Goal: Task Accomplishment & Management: Manage account settings

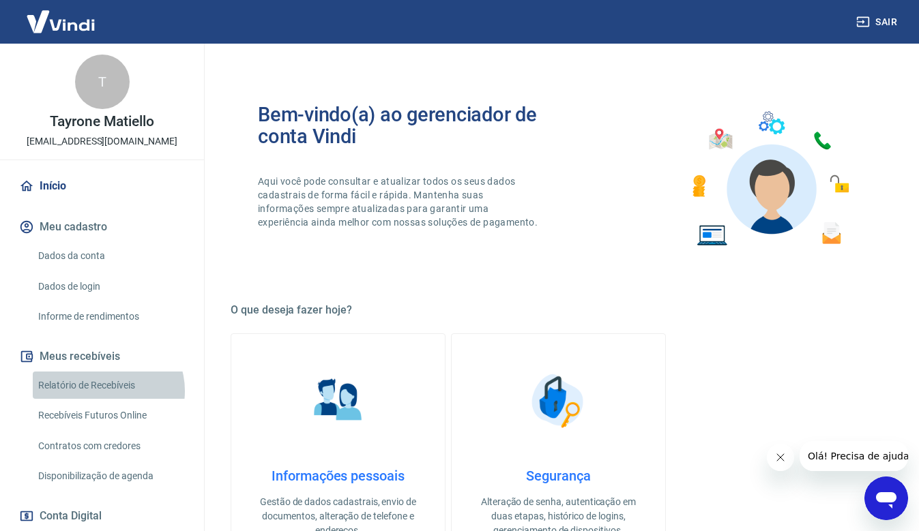
click at [107, 391] on link "Relatório de Recebíveis" at bounding box center [110, 386] width 155 height 28
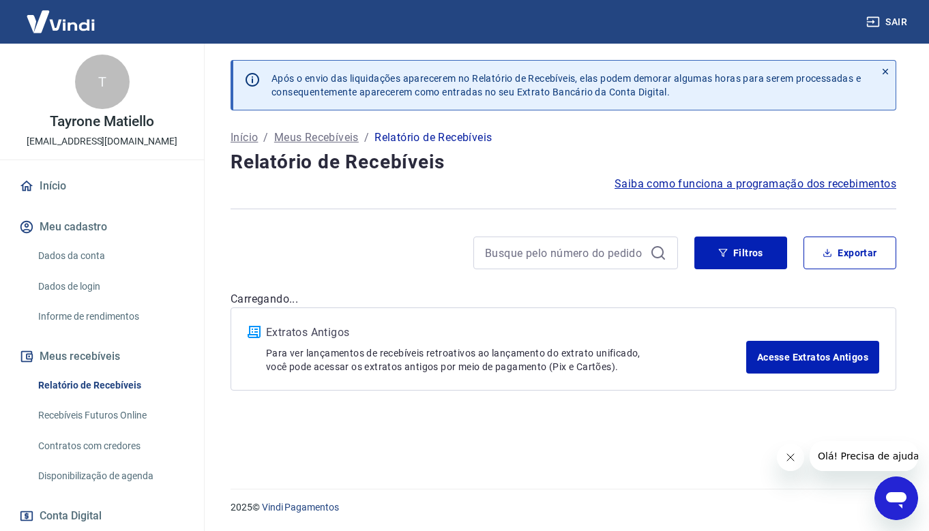
scroll to position [68, 0]
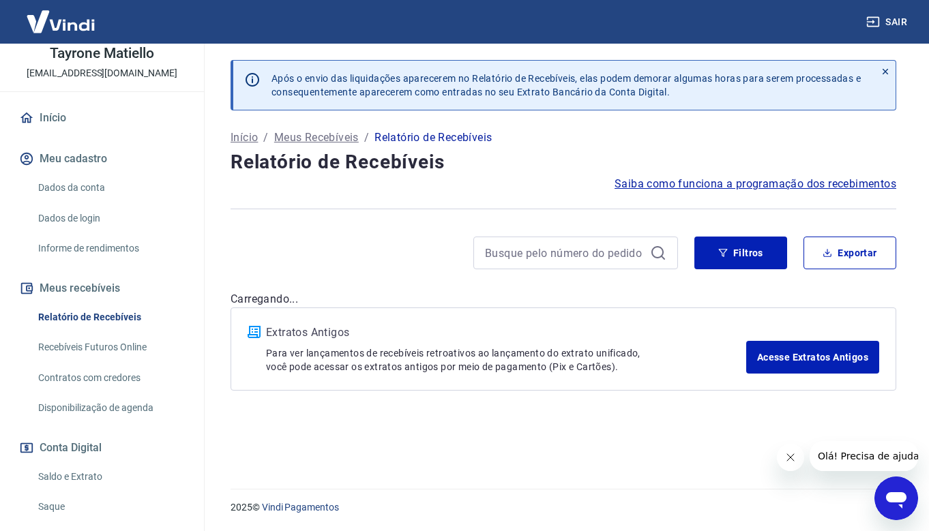
click at [79, 475] on link "Saldo e Extrato" at bounding box center [110, 477] width 155 height 28
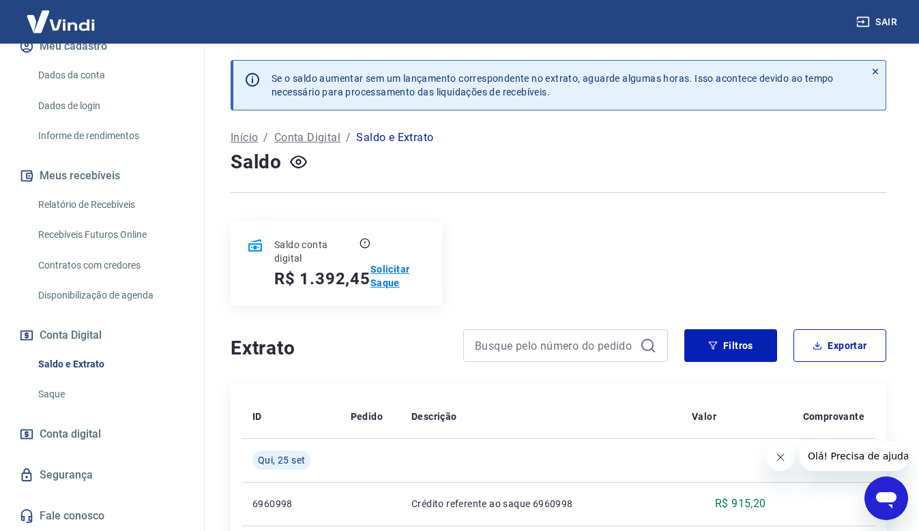
click at [391, 273] on p "Solicitar Saque" at bounding box center [397, 276] width 55 height 27
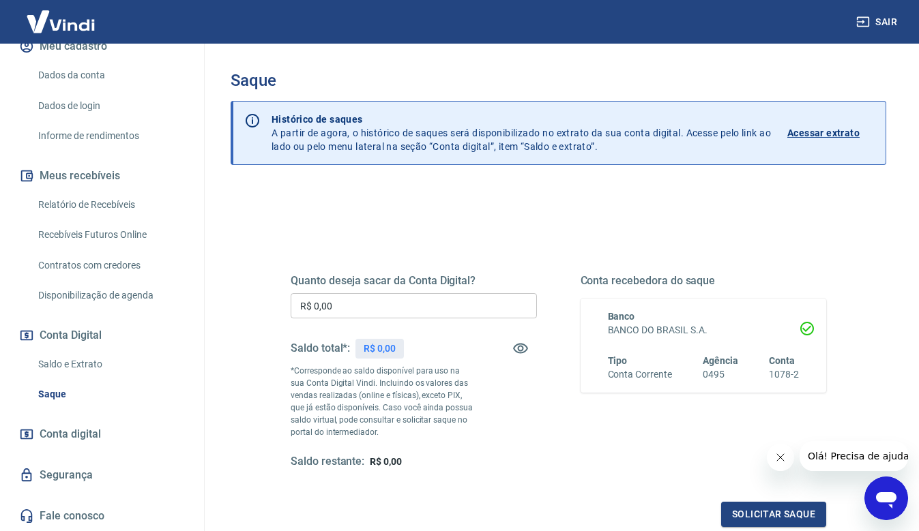
click at [435, 318] on input "R$ 0,00" at bounding box center [414, 305] width 246 height 25
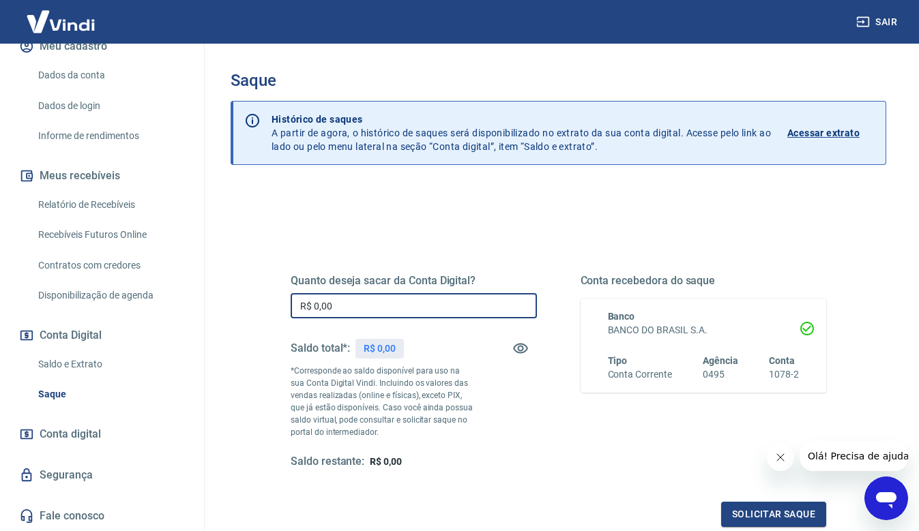
click at [438, 310] on input "R$ 0,00" at bounding box center [414, 305] width 246 height 25
type input "R$ 1.392,45"
click at [749, 518] on button "Solicitar saque" at bounding box center [773, 514] width 105 height 25
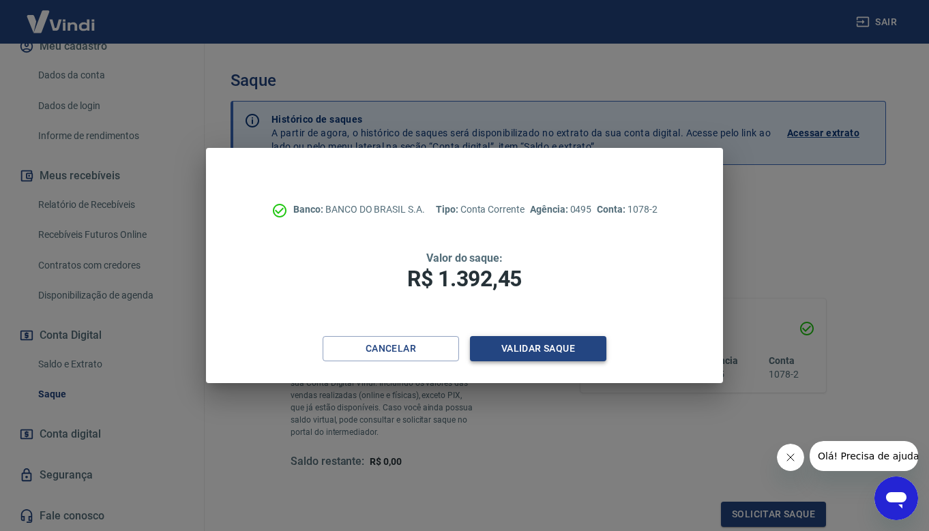
click at [544, 347] on button "Validar saque" at bounding box center [538, 348] width 136 height 25
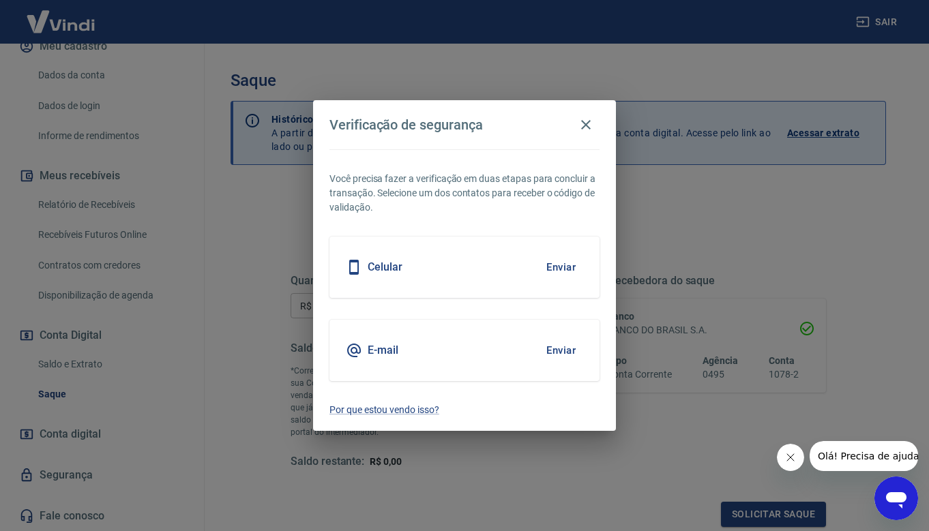
click at [561, 266] on button "Enviar" at bounding box center [561, 267] width 44 height 29
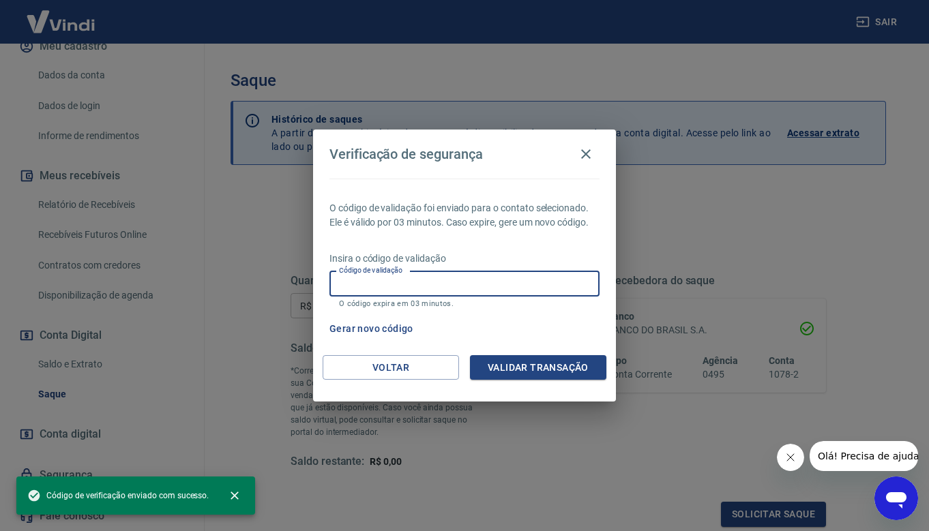
click at [535, 284] on input "Código de validação" at bounding box center [464, 283] width 270 height 25
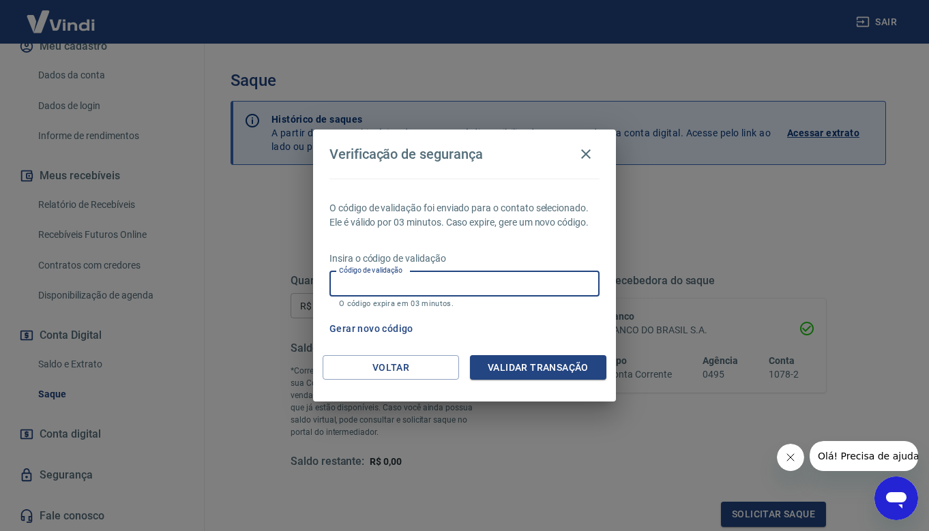
click at [453, 278] on input "Código de validação" at bounding box center [464, 283] width 270 height 25
type input "387204"
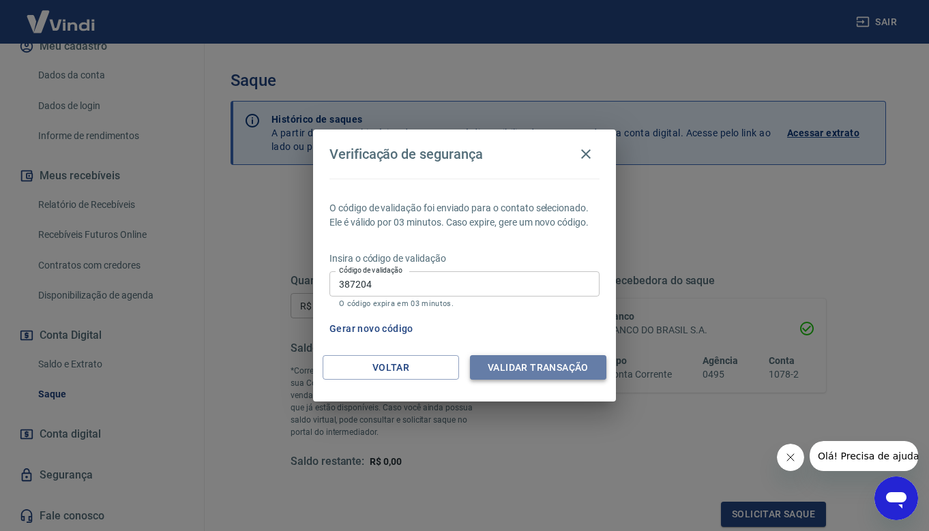
click at [569, 372] on button "Validar transação" at bounding box center [538, 367] width 136 height 25
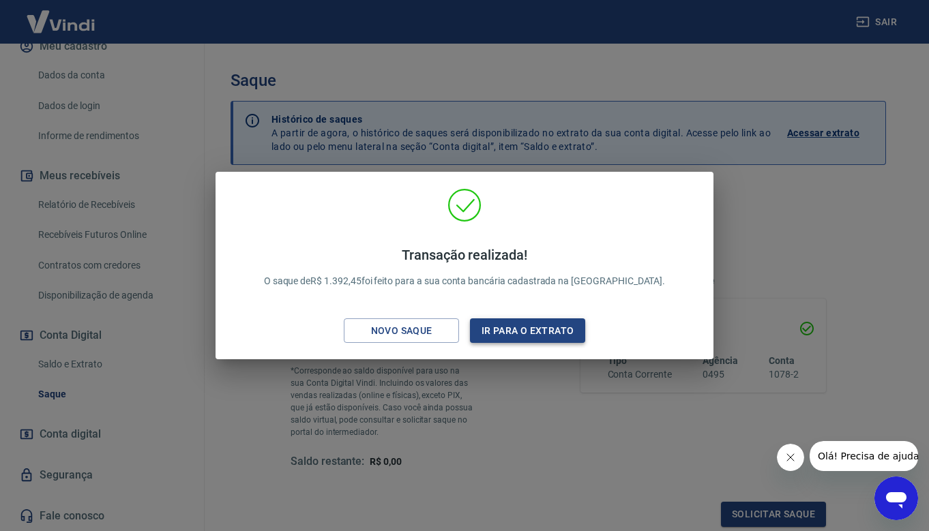
click at [545, 323] on button "Ir para o extrato" at bounding box center [527, 330] width 115 height 25
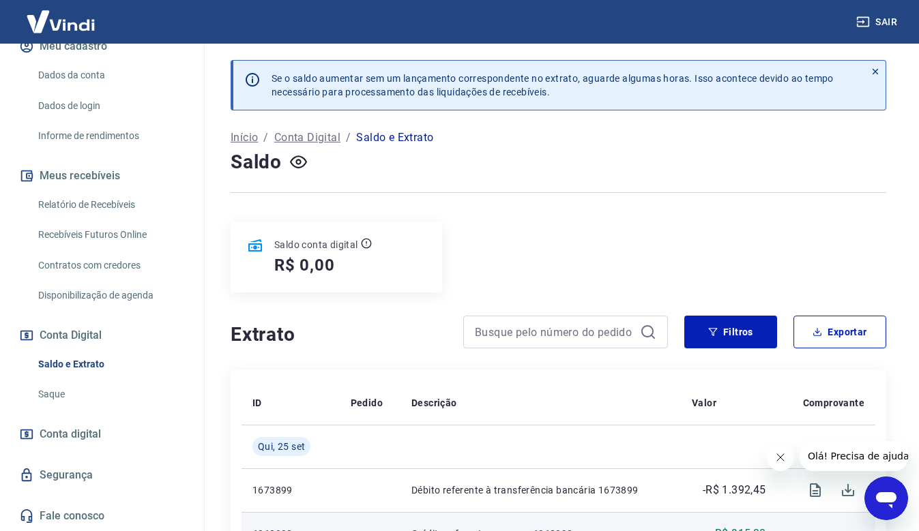
scroll to position [136, 0]
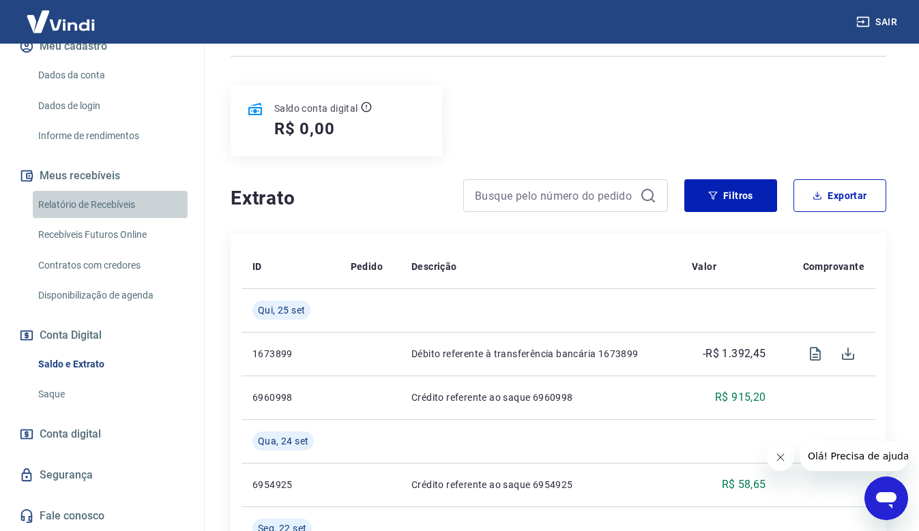
click at [119, 202] on link "Relatório de Recebíveis" at bounding box center [110, 205] width 155 height 28
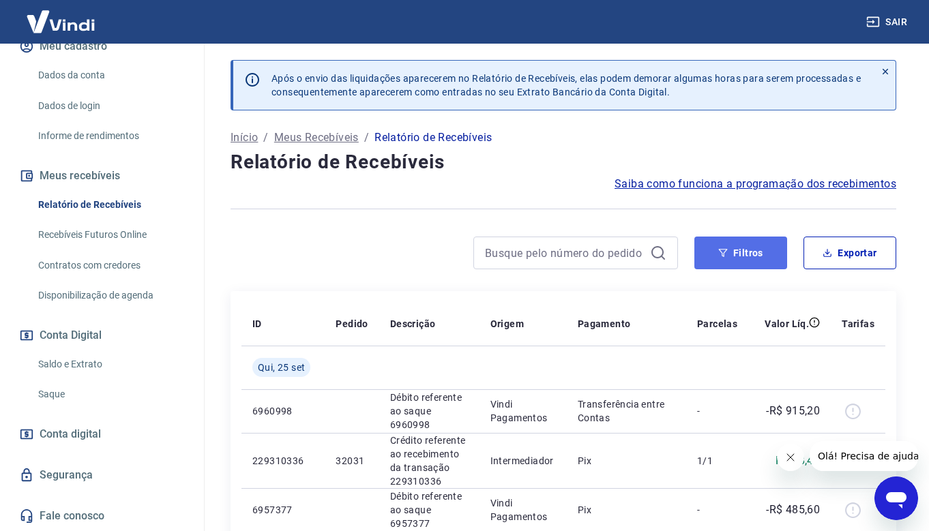
click at [738, 269] on button "Filtros" at bounding box center [740, 253] width 93 height 33
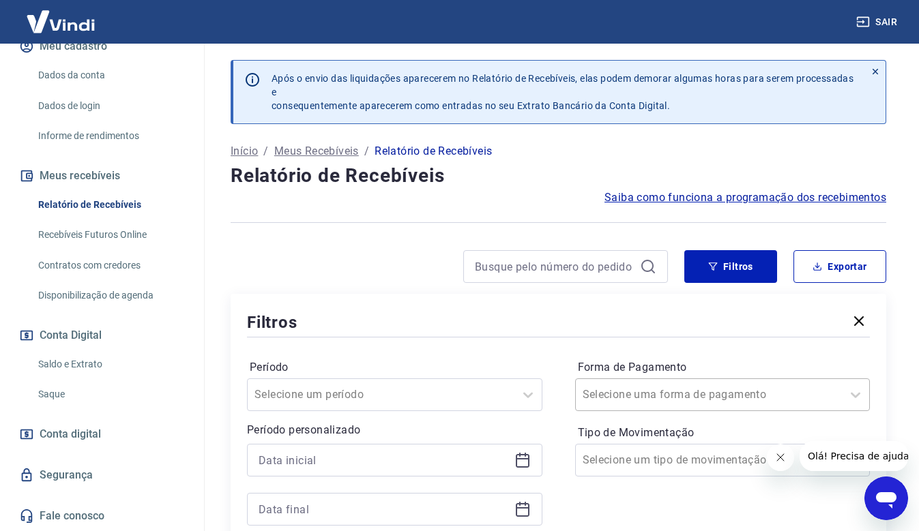
click at [829, 381] on div "Selecione uma forma de pagamento" at bounding box center [722, 394] width 295 height 33
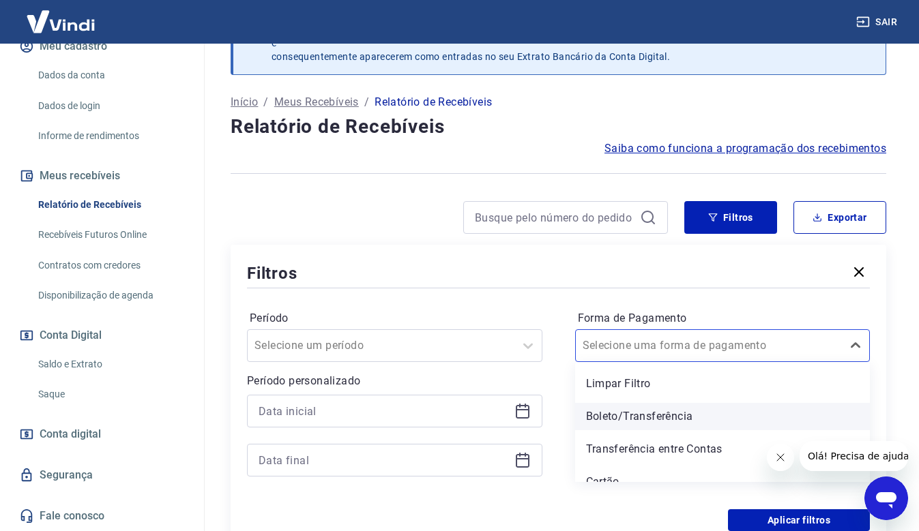
click at [649, 413] on div "Boleto/Transferência" at bounding box center [722, 416] width 295 height 27
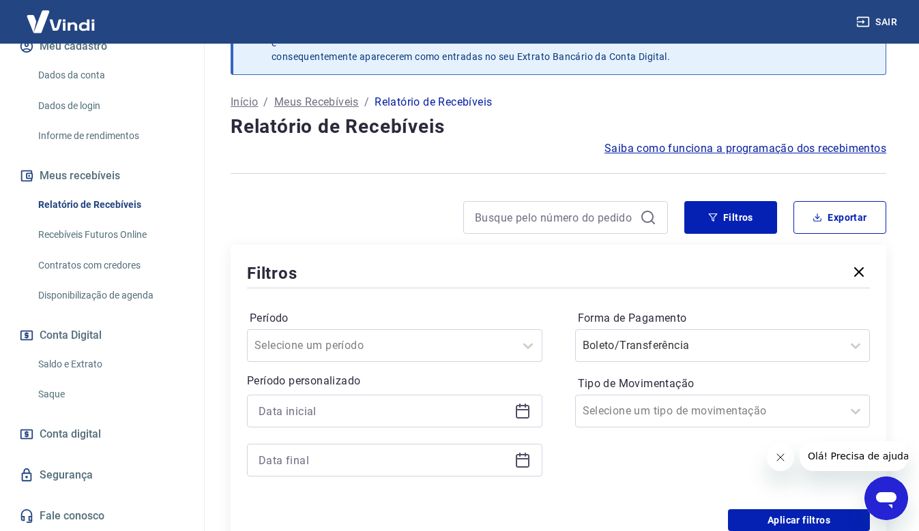
drag, startPoint x: 783, startPoint y: 459, endPoint x: 774, endPoint y: 470, distance: 14.1
click at [780, 461] on icon "Fechar mensagem da empresa" at bounding box center [779, 457] width 11 height 11
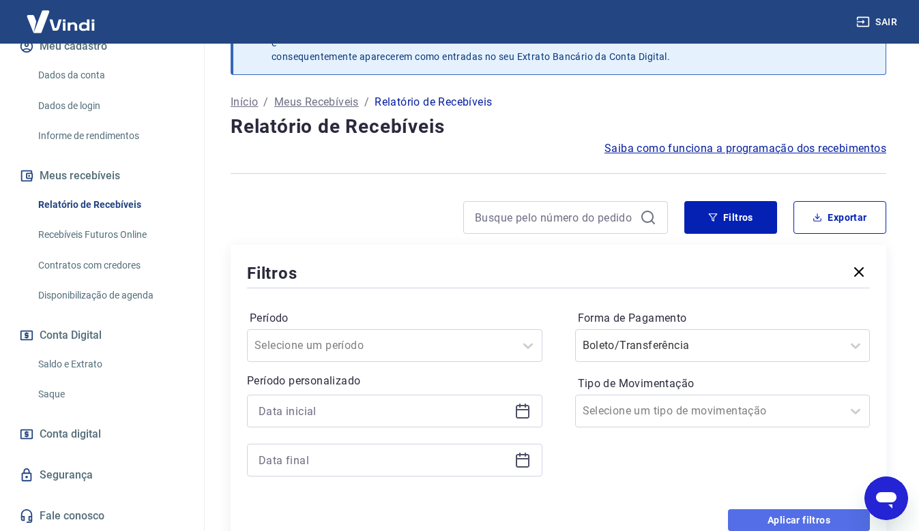
click at [771, 518] on button "Aplicar filtros" at bounding box center [799, 520] width 142 height 22
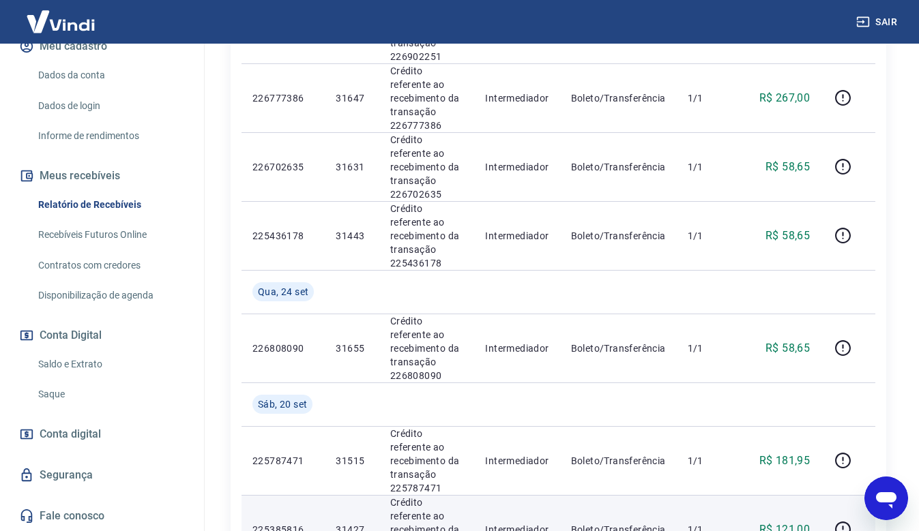
scroll to position [546, 0]
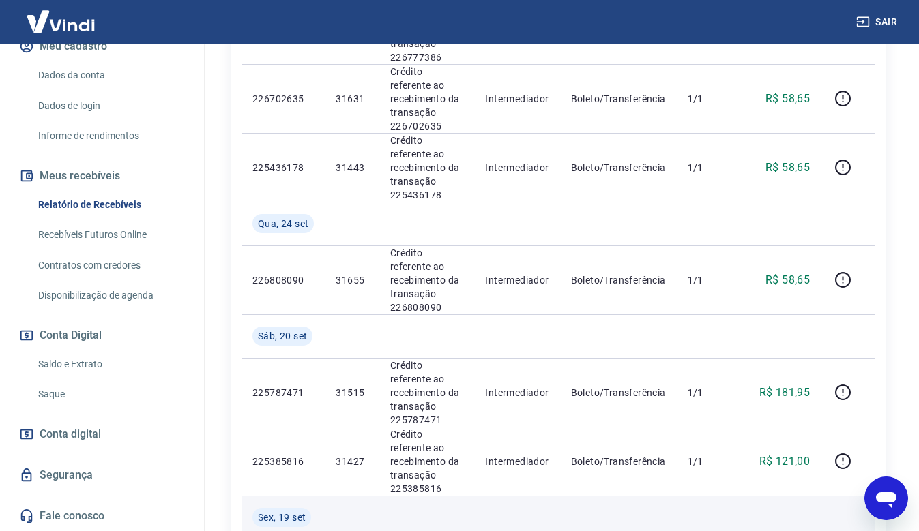
click at [473, 496] on td at bounding box center [426, 518] width 95 height 44
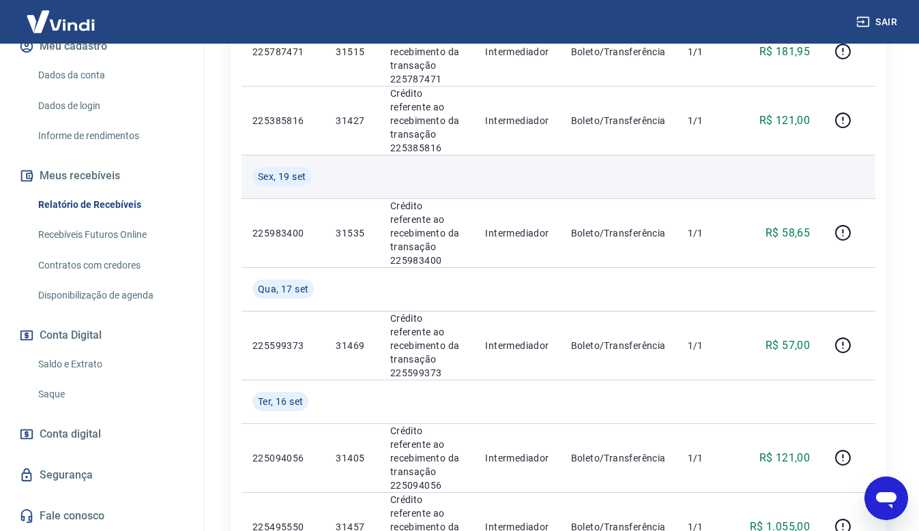
scroll to position [818, 0]
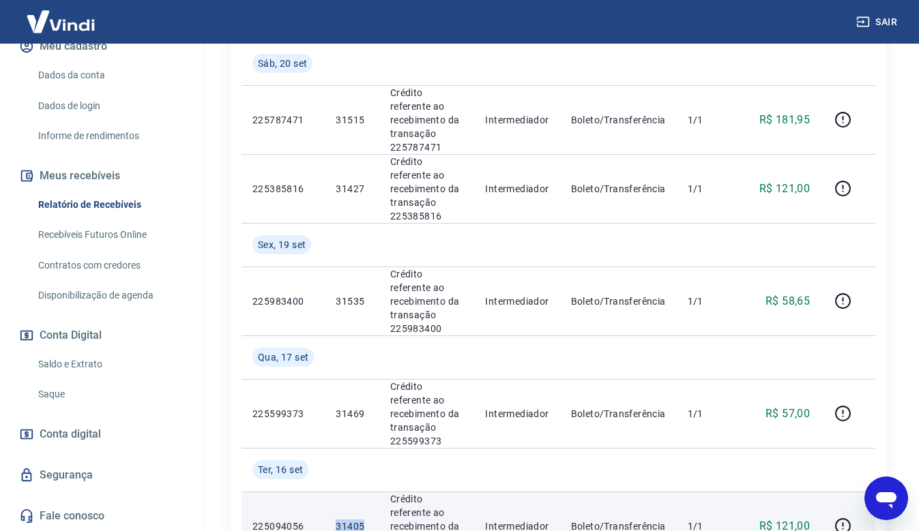
drag, startPoint x: 370, startPoint y: 381, endPoint x: 327, endPoint y: 378, distance: 42.3
click at [327, 492] on td "31405" at bounding box center [352, 526] width 54 height 69
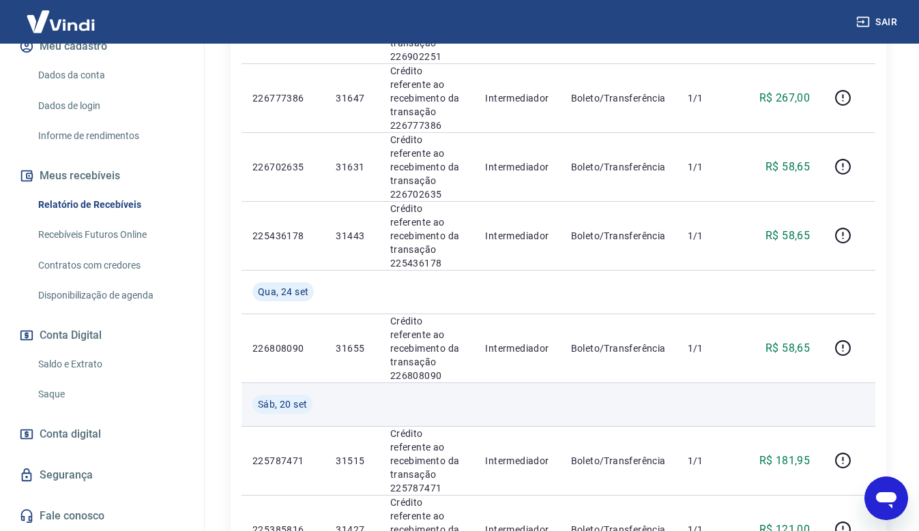
scroll to position [409, 0]
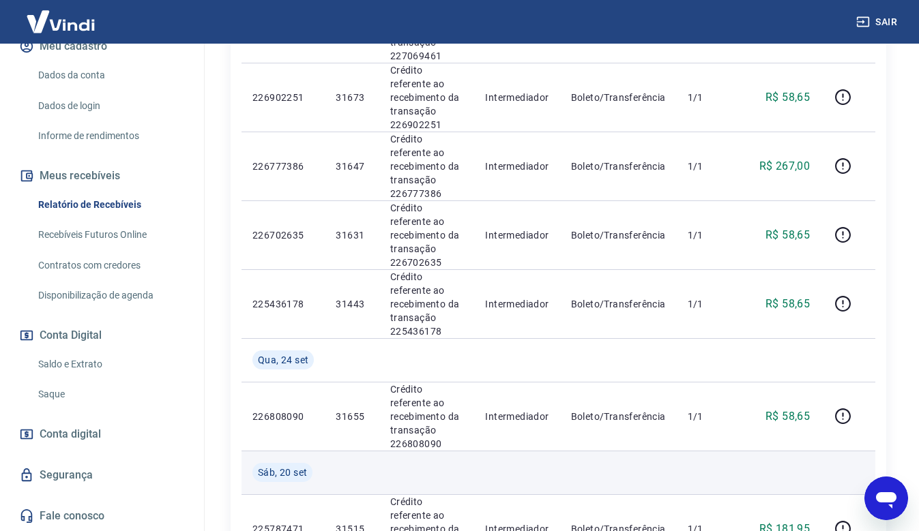
click at [494, 451] on td at bounding box center [516, 473] width 85 height 44
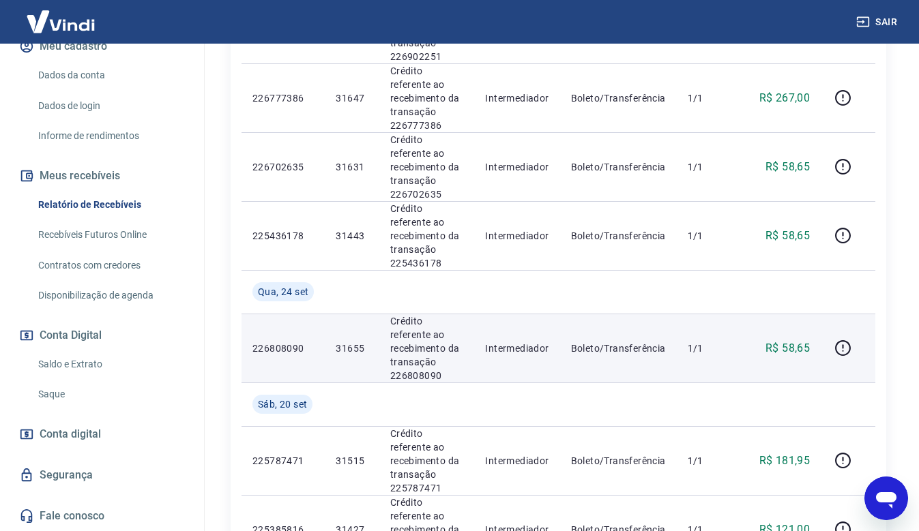
scroll to position [750, 0]
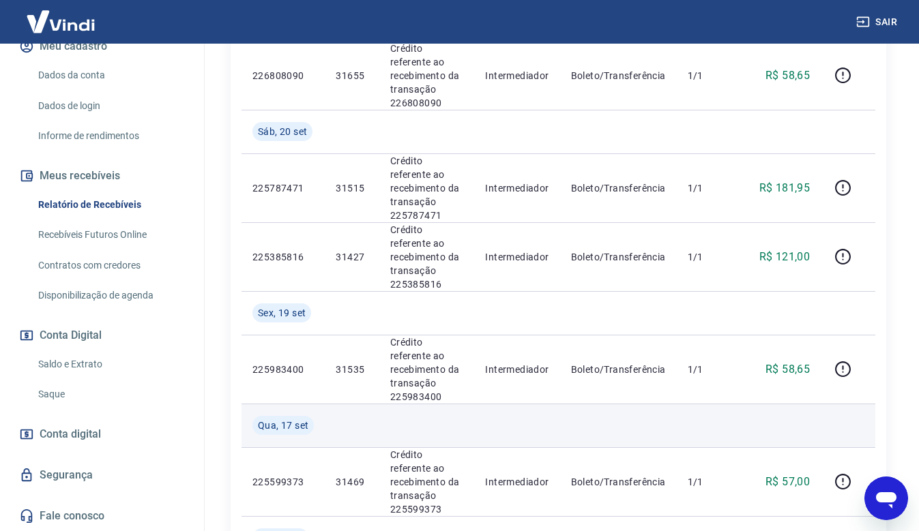
click at [747, 404] on td at bounding box center [780, 426] width 82 height 44
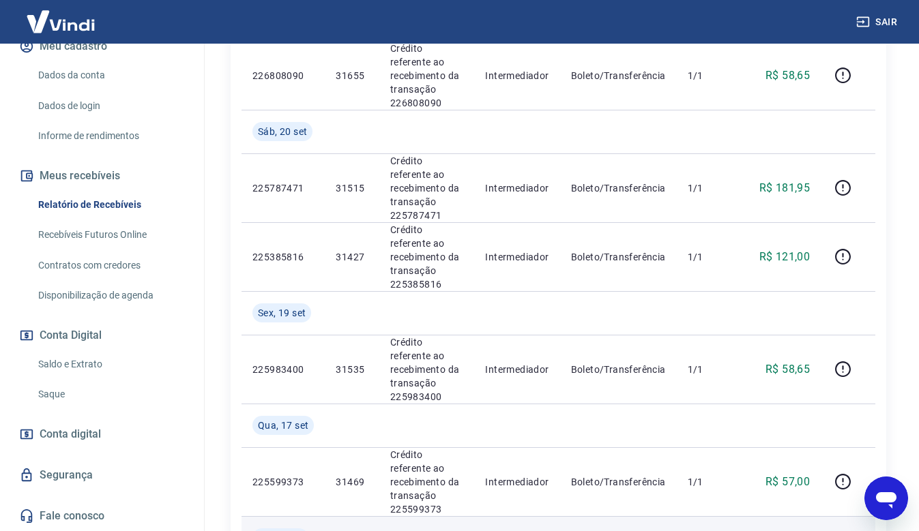
scroll to position [818, 0]
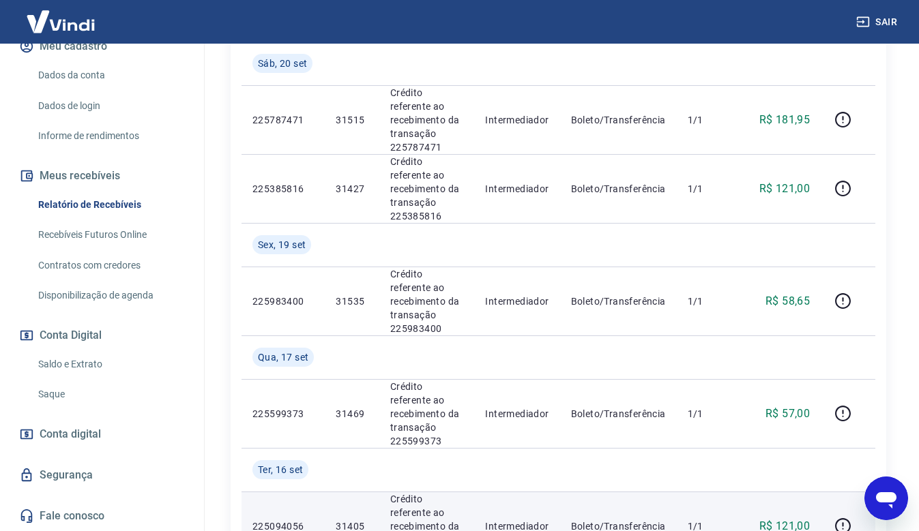
click at [584, 492] on td "Boleto/Transferência" at bounding box center [618, 526] width 117 height 69
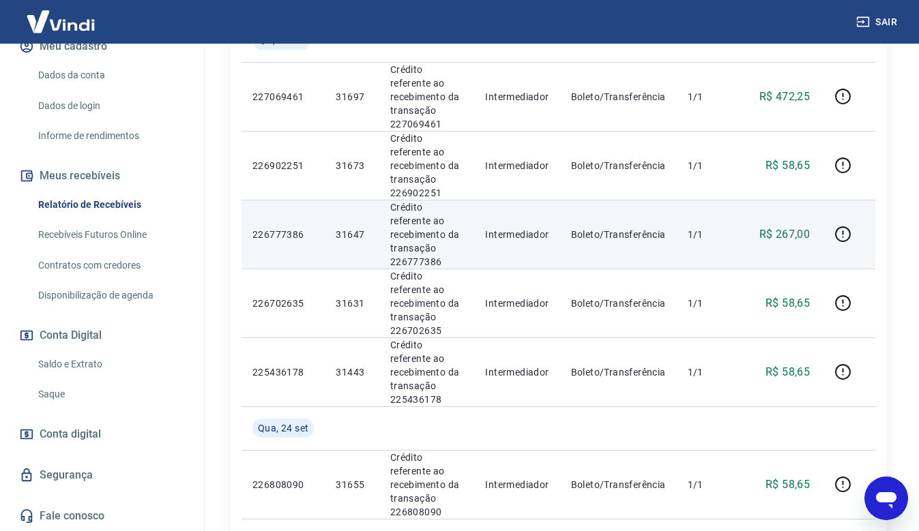
scroll to position [205, 0]
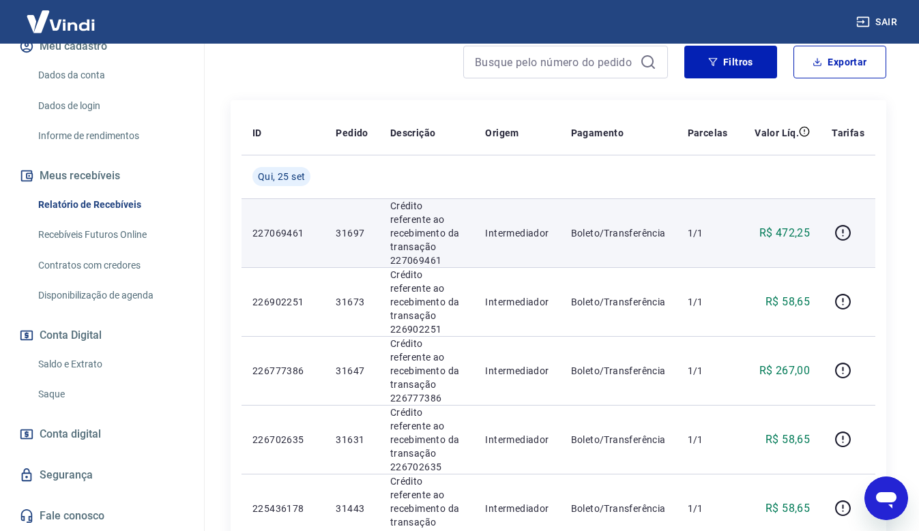
click at [874, 225] on td at bounding box center [847, 232] width 55 height 69
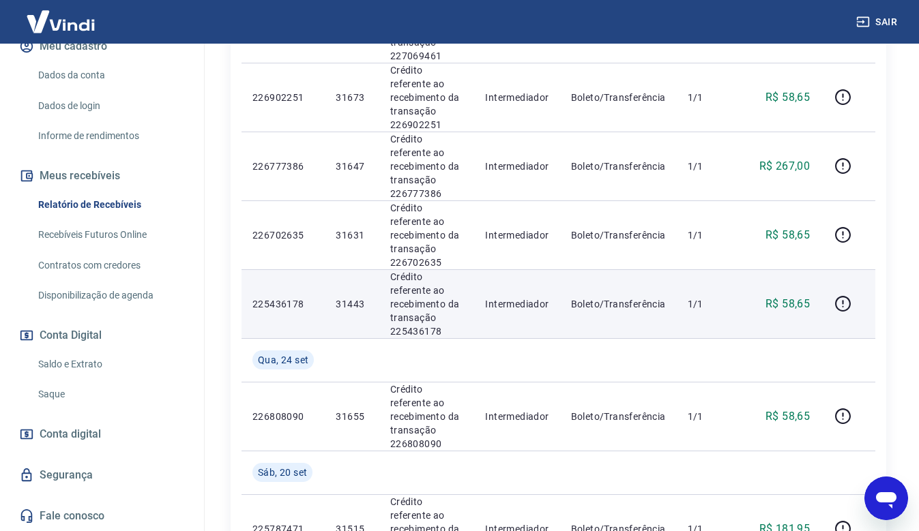
scroll to position [273, 0]
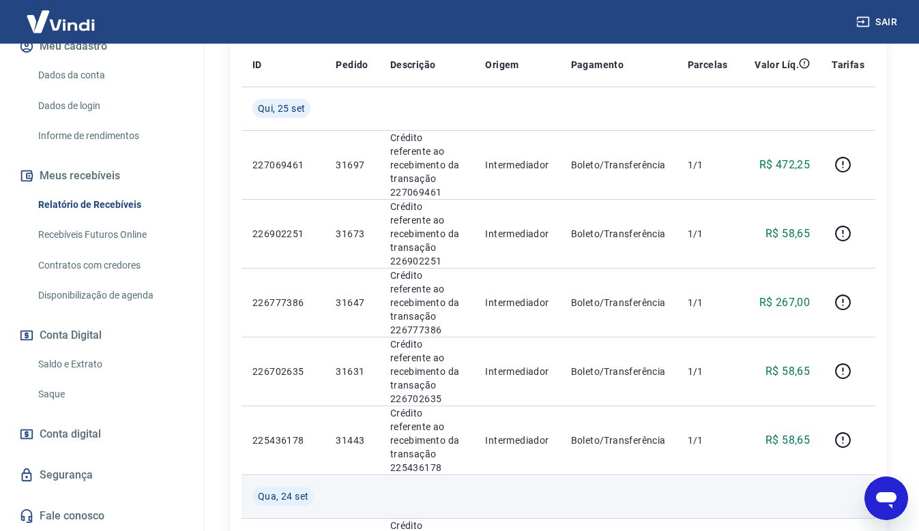
click at [666, 475] on td at bounding box center [618, 497] width 117 height 44
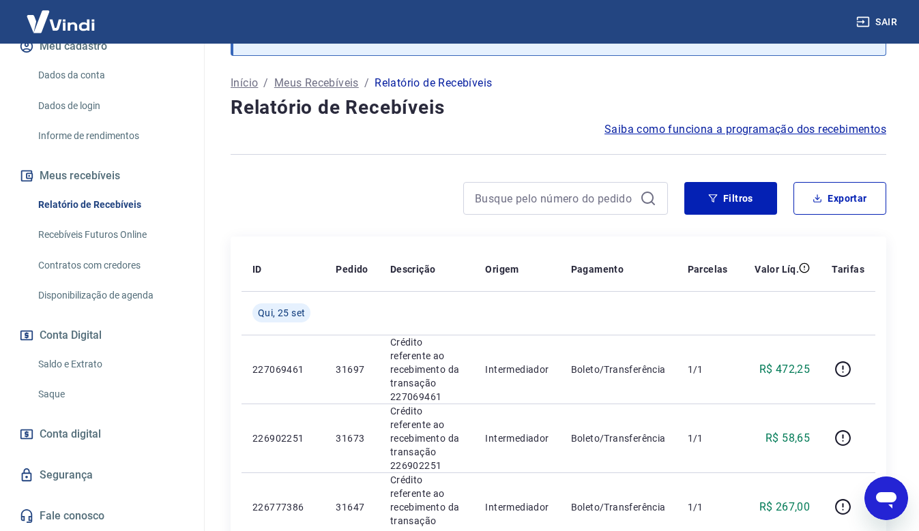
scroll to position [136, 0]
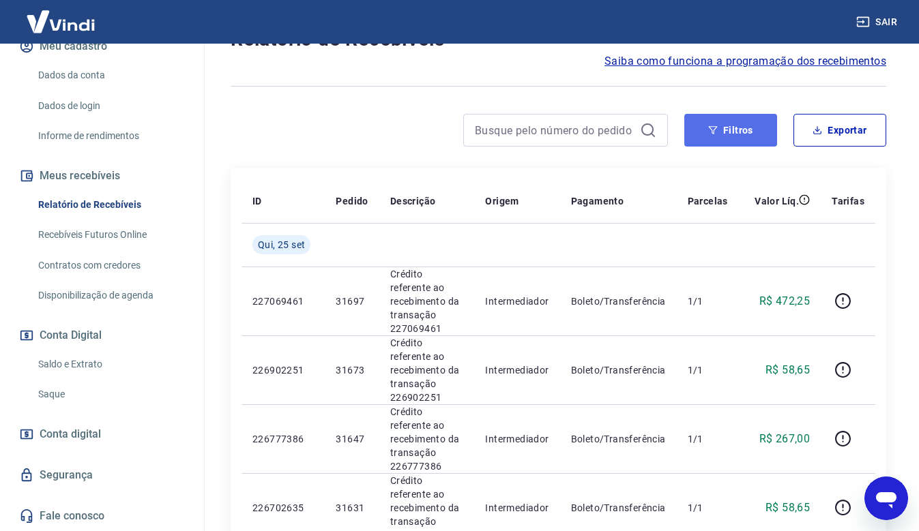
click at [735, 139] on button "Filtros" at bounding box center [730, 130] width 93 height 33
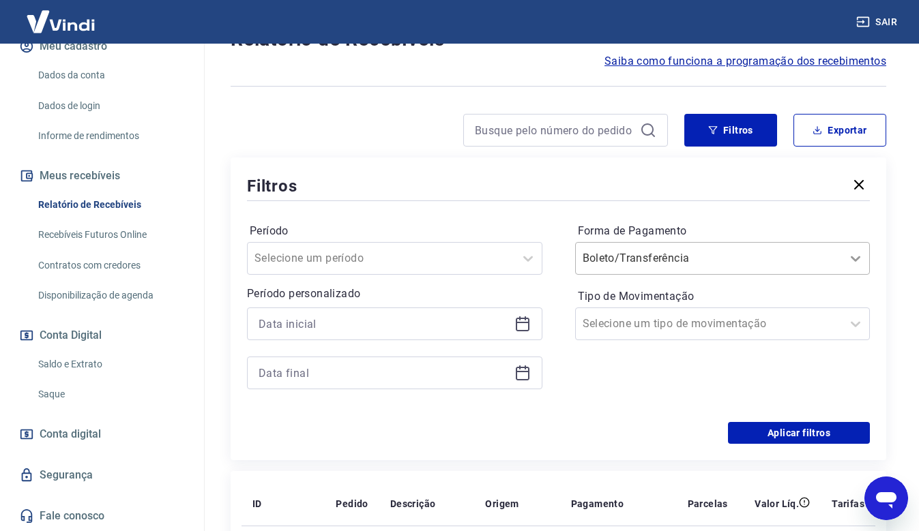
drag, startPoint x: 855, startPoint y: 240, endPoint x: 865, endPoint y: 269, distance: 30.8
click at [855, 246] on div "Forma de Pagamento Boleto/Transferência" at bounding box center [722, 247] width 295 height 55
click at [870, 270] on div "Filtros Período Selecione um período Período personalizado Forma de Pagamento B…" at bounding box center [558, 309] width 655 height 303
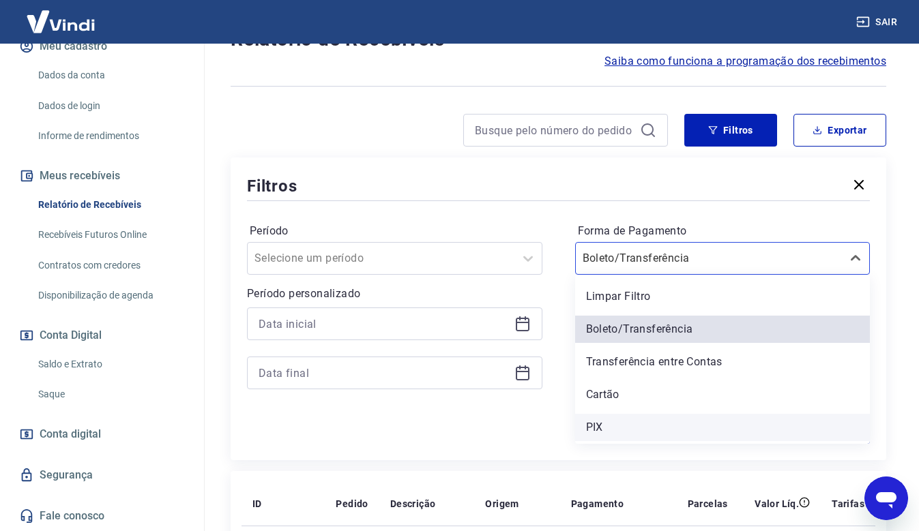
click at [630, 425] on div "PIX" at bounding box center [722, 427] width 295 height 27
click at [605, 428] on div "Aplicar filtros" at bounding box center [558, 433] width 623 height 22
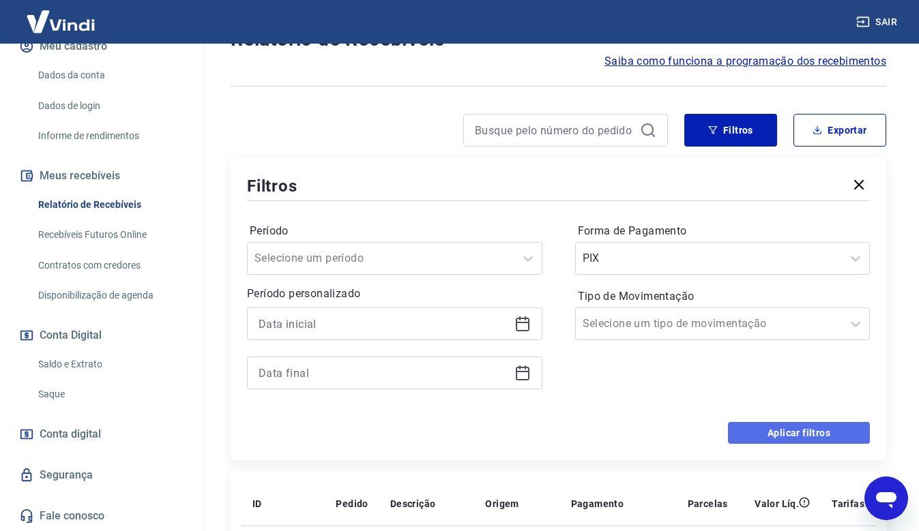
click at [846, 426] on button "Aplicar filtros" at bounding box center [799, 433] width 142 height 22
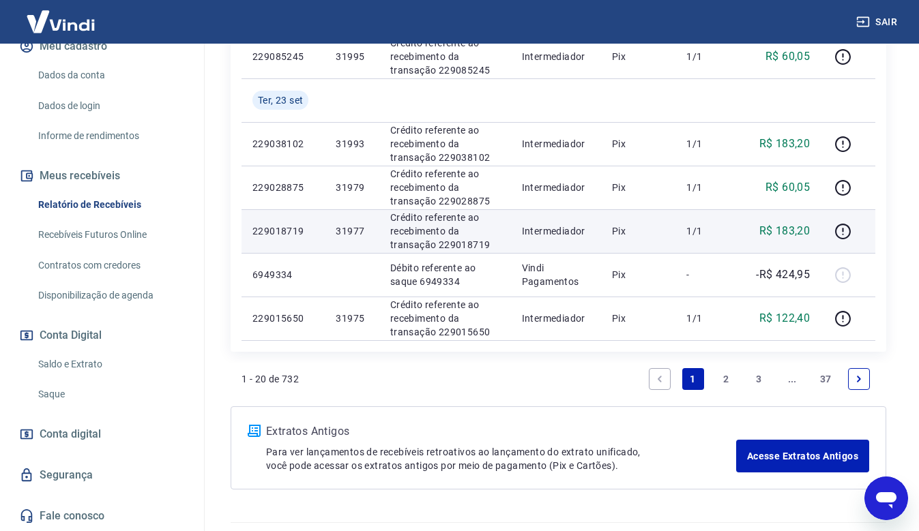
scroll to position [1056, 0]
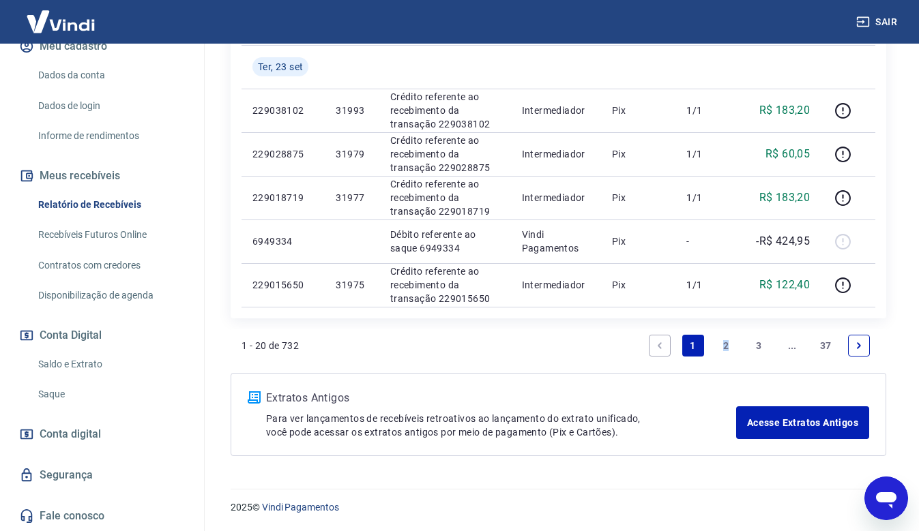
drag, startPoint x: 730, startPoint y: 338, endPoint x: 722, endPoint y: 343, distance: 10.4
click at [722, 343] on link "2" at bounding box center [726, 346] width 22 height 22
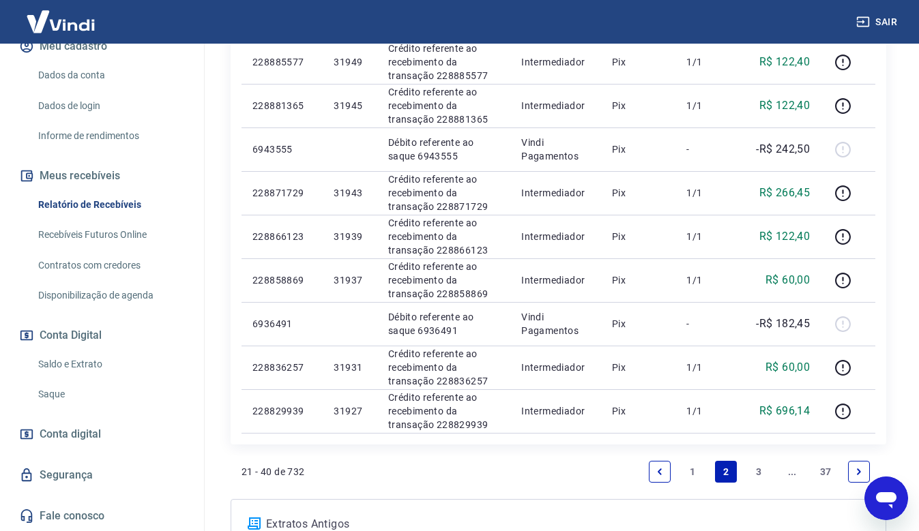
scroll to position [1013, 0]
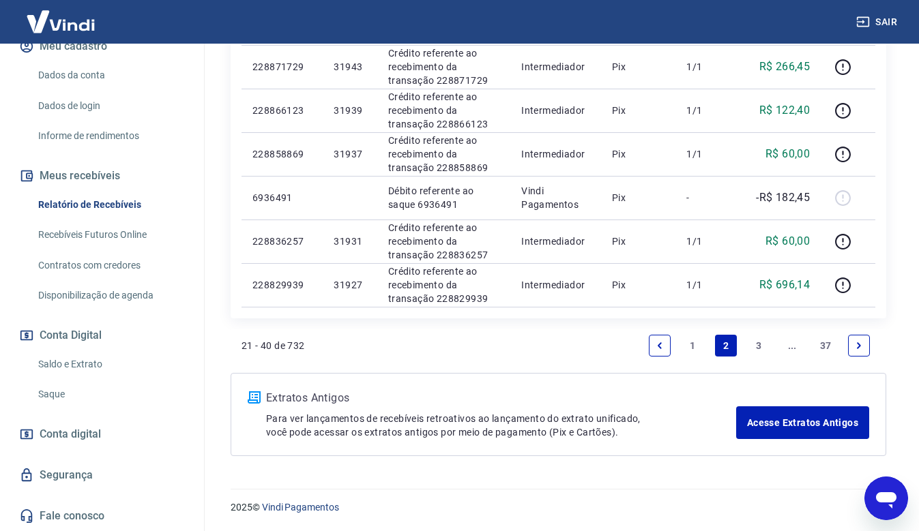
drag, startPoint x: 693, startPoint y: 344, endPoint x: 676, endPoint y: 396, distance: 54.6
click at [693, 344] on link "1" at bounding box center [693, 346] width 22 height 22
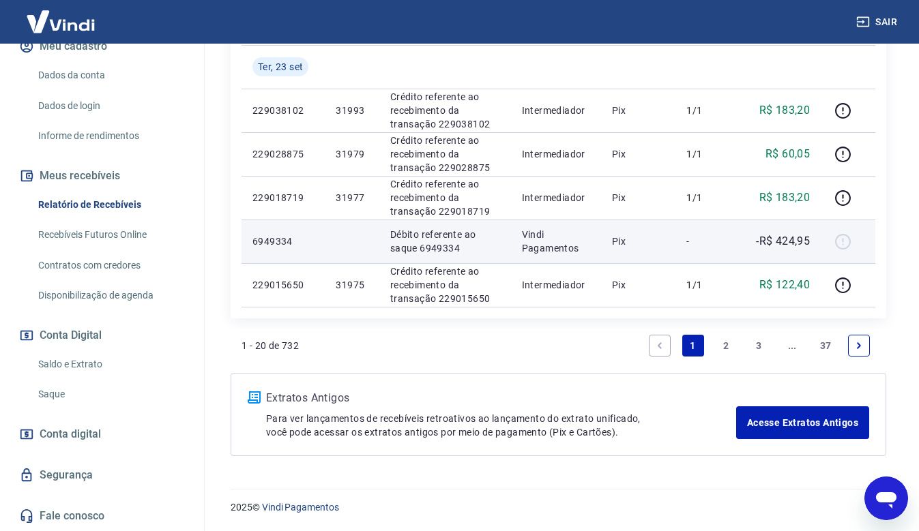
scroll to position [988, 0]
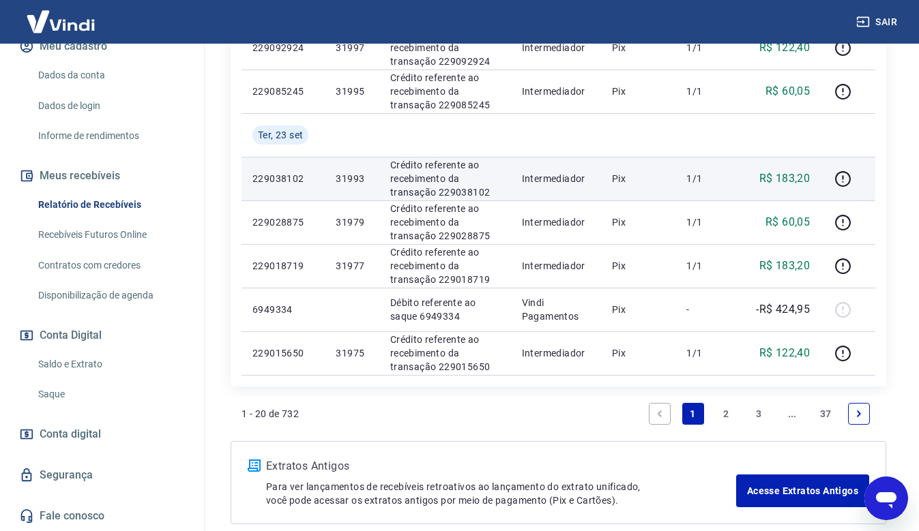
click at [712, 198] on td "1/1" at bounding box center [706, 179] width 62 height 44
drag, startPoint x: 370, startPoint y: 177, endPoint x: 276, endPoint y: 173, distance: 94.2
click at [277, 173] on tr "229038102 31993 Crédito referente ao recebimento da transação 229038102 Interme…" at bounding box center [558, 179] width 634 height 44
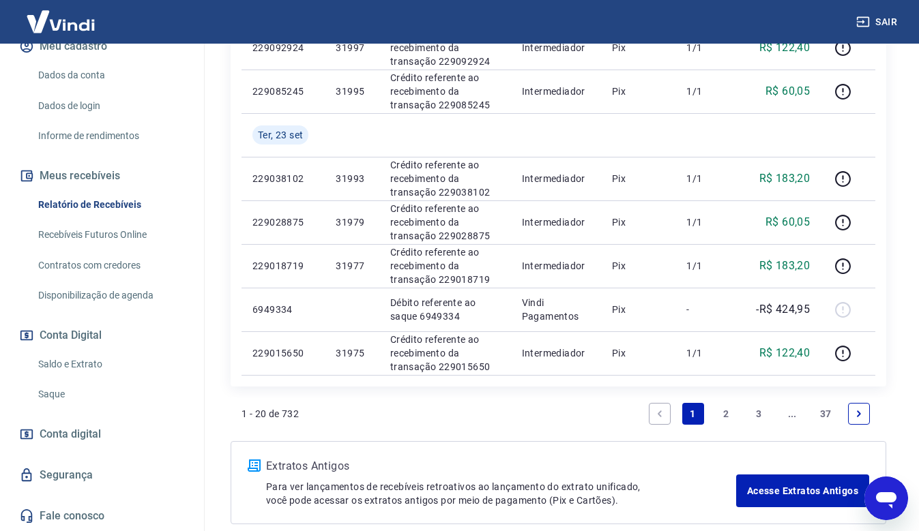
click at [715, 414] on link "2" at bounding box center [726, 414] width 22 height 22
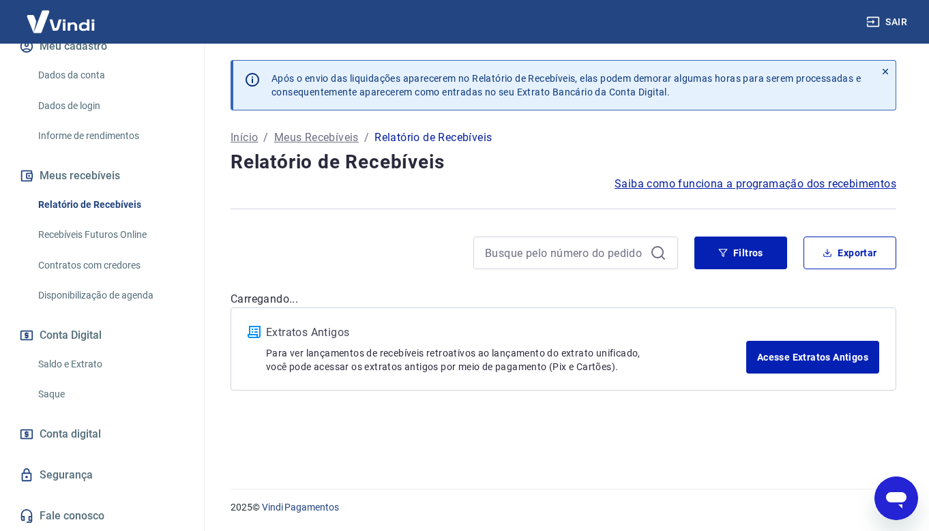
click at [724, 414] on div "Após o envio das liquidações aparecerem no Relatório de Recebíveis, elas podem …" at bounding box center [563, 258] width 698 height 429
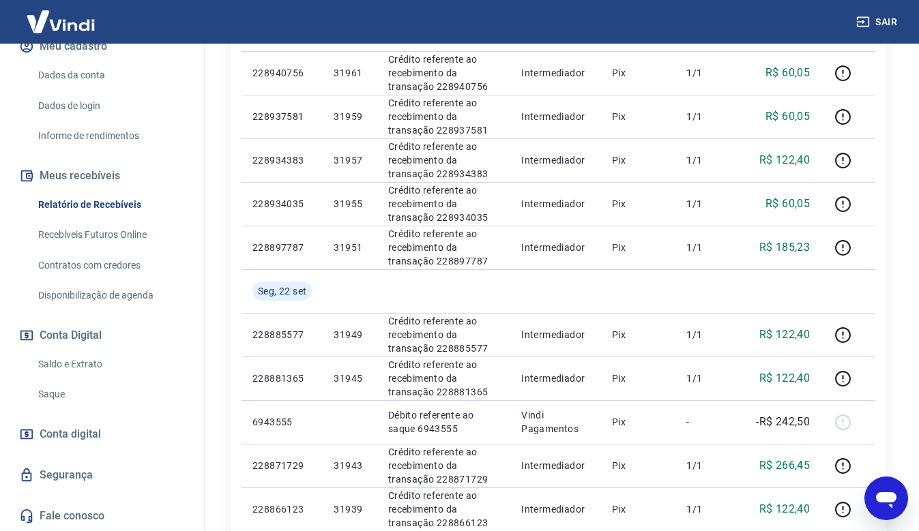
scroll to position [1013, 0]
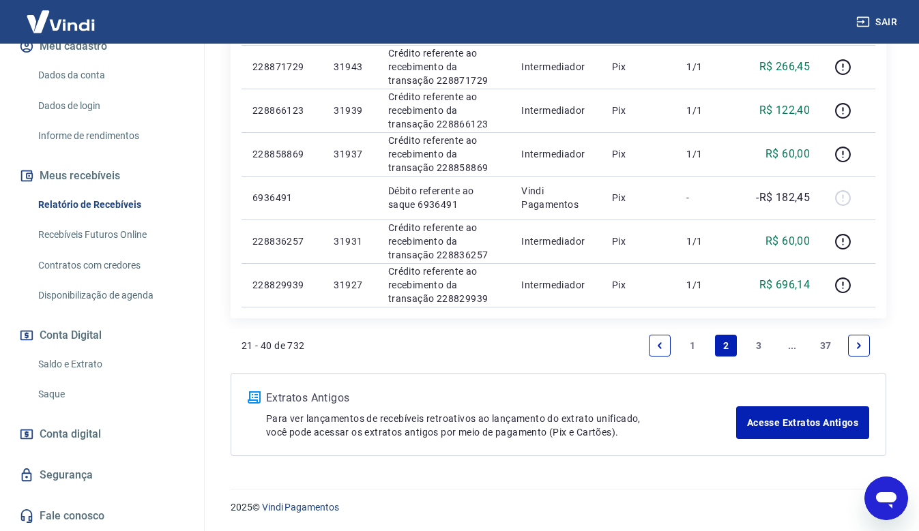
drag, startPoint x: 694, startPoint y: 340, endPoint x: 671, endPoint y: 332, distance: 24.6
click at [696, 340] on link "1" at bounding box center [693, 346] width 22 height 22
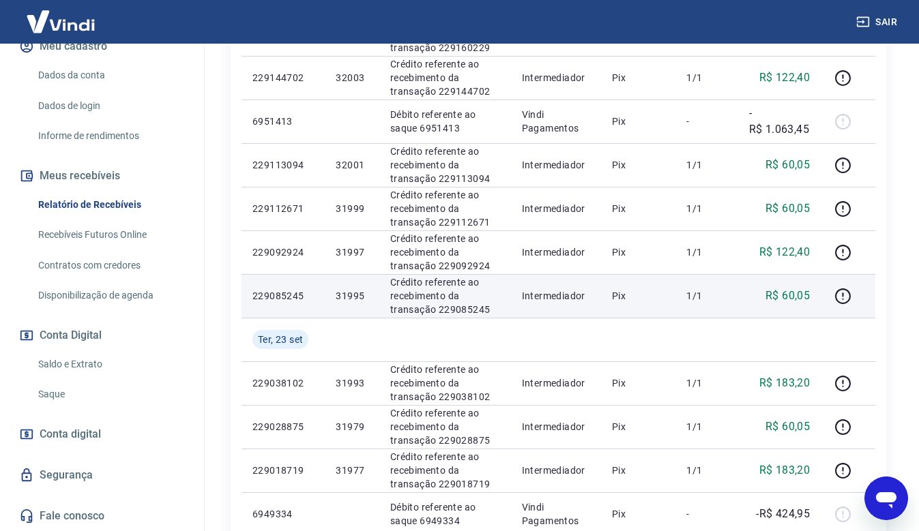
scroll to position [852, 0]
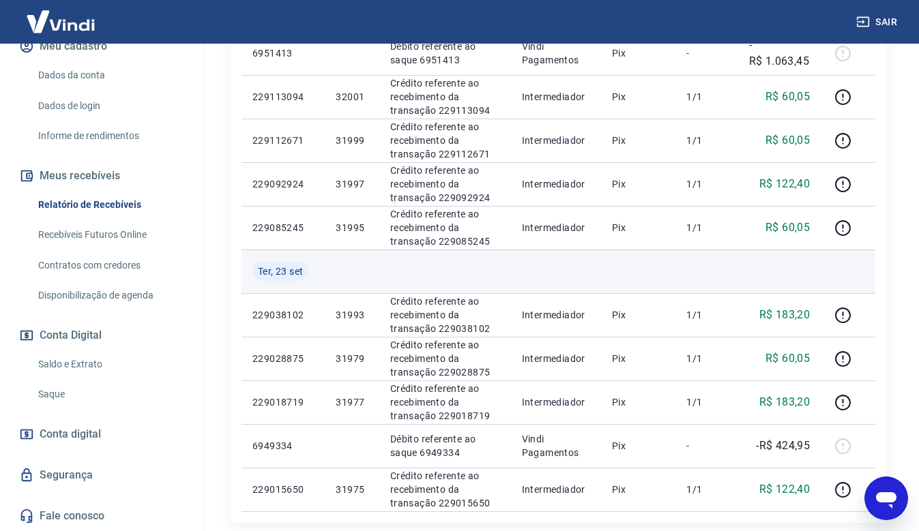
click at [697, 288] on td at bounding box center [706, 272] width 62 height 44
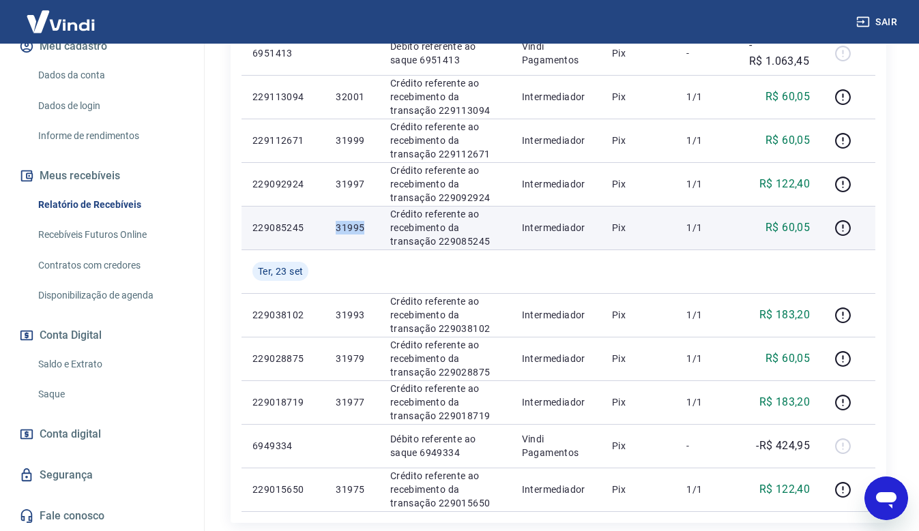
drag, startPoint x: 370, startPoint y: 224, endPoint x: 331, endPoint y: 224, distance: 39.6
click at [331, 224] on td "31995" at bounding box center [352, 228] width 54 height 44
copy p "31995"
